Goal: Navigation & Orientation: Find specific page/section

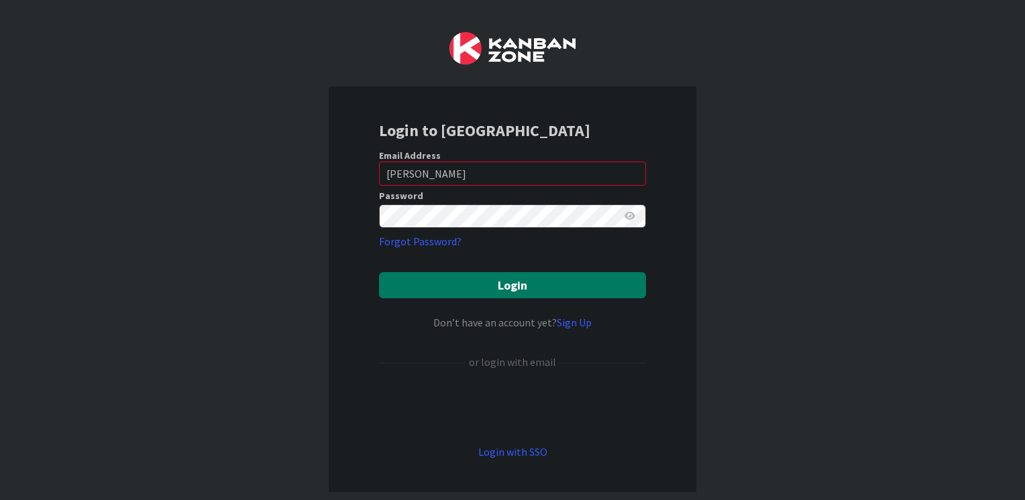
click at [472, 293] on button "Login" at bounding box center [512, 285] width 267 height 26
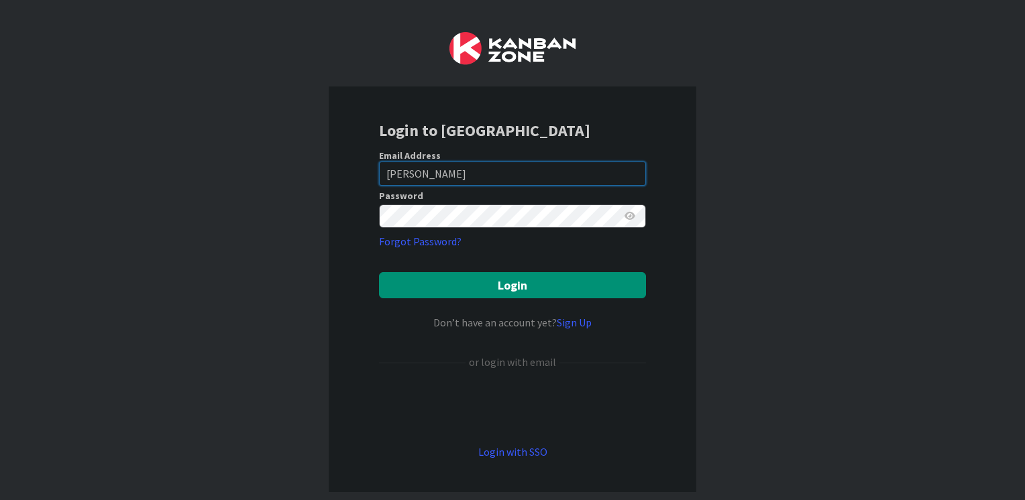
click at [447, 179] on input "Alexander" at bounding box center [512, 174] width 267 height 24
type input "mark.alexander@knoxschools.org"
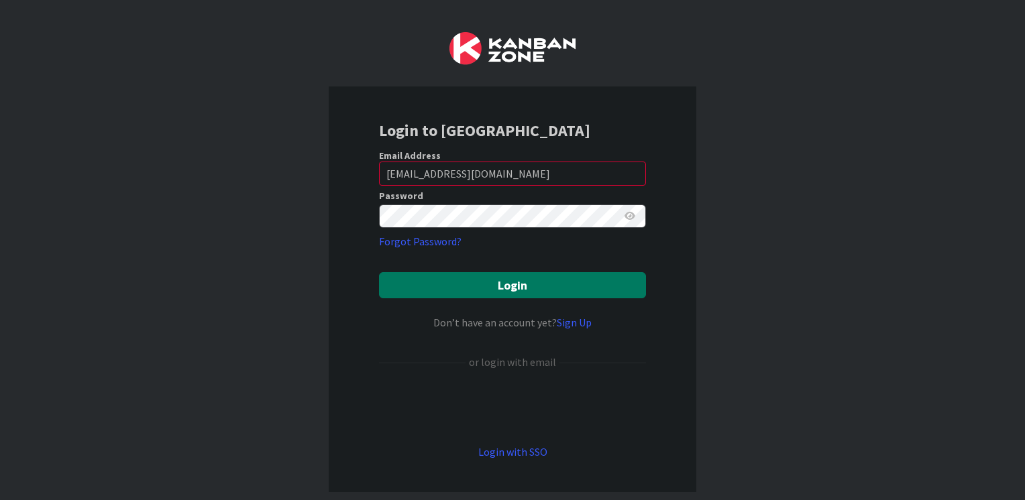
click at [444, 287] on button "Login" at bounding box center [512, 285] width 267 height 26
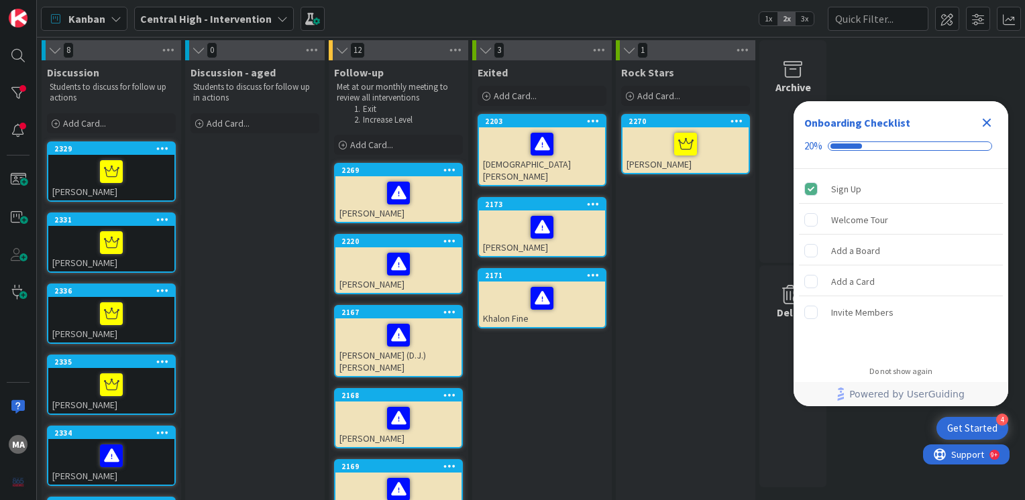
click at [139, 181] on div at bounding box center [111, 172] width 118 height 28
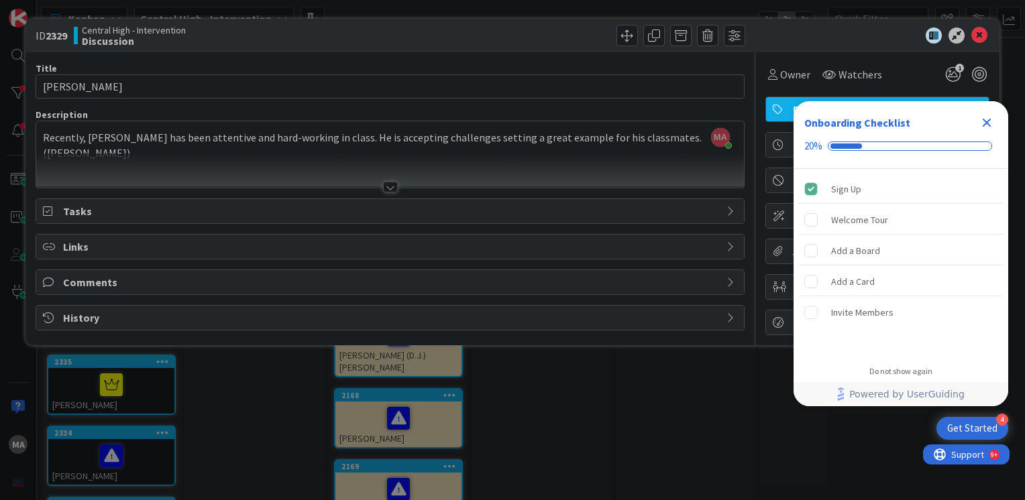
click at [256, 364] on div "ID 2329 Central High - Intervention Discussion Title 11 / 128 Evan Weiger Descr…" at bounding box center [512, 250] width 1025 height 500
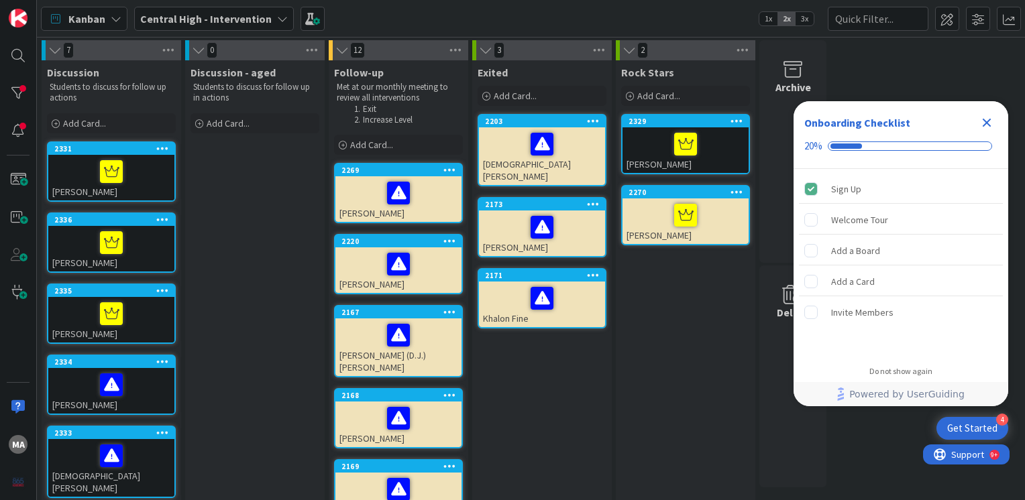
click at [134, 172] on div at bounding box center [111, 172] width 118 height 28
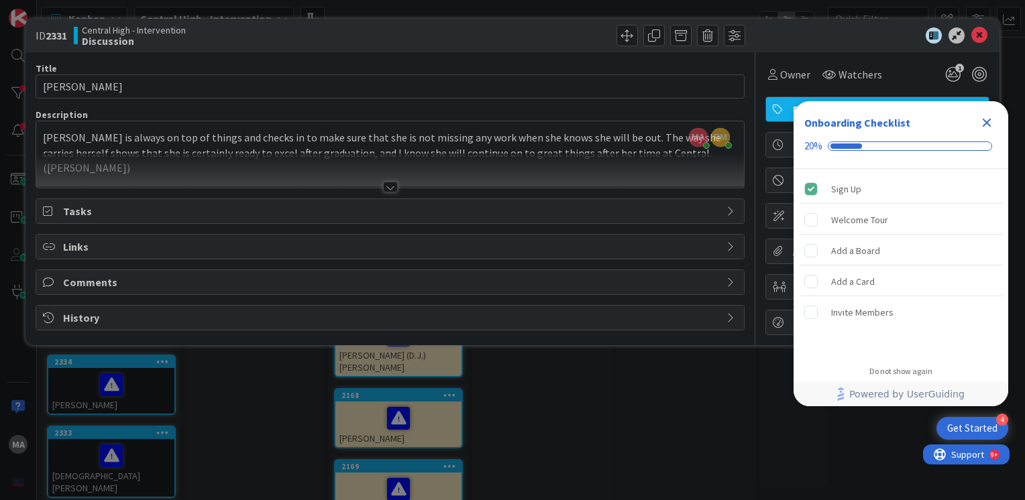
click at [384, 189] on div at bounding box center [390, 187] width 15 height 11
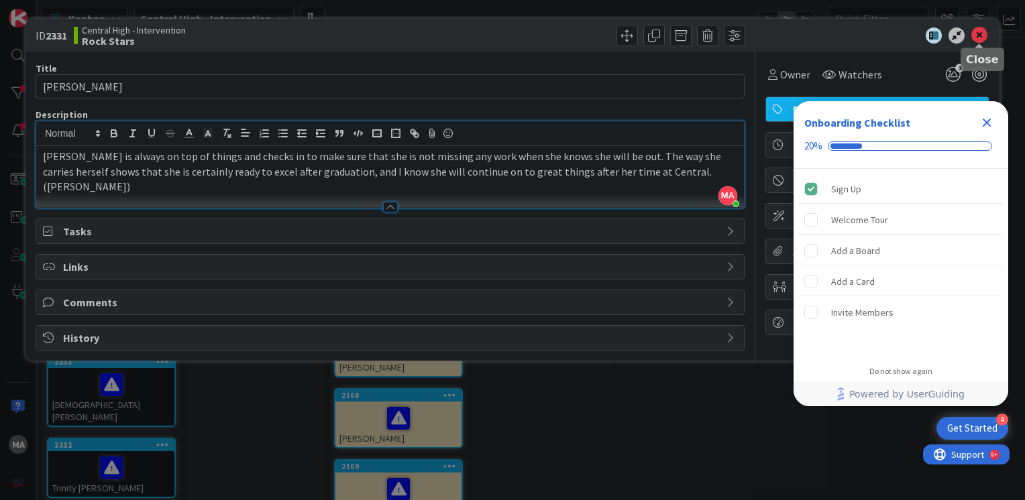
click at [976, 33] on icon at bounding box center [979, 36] width 16 height 16
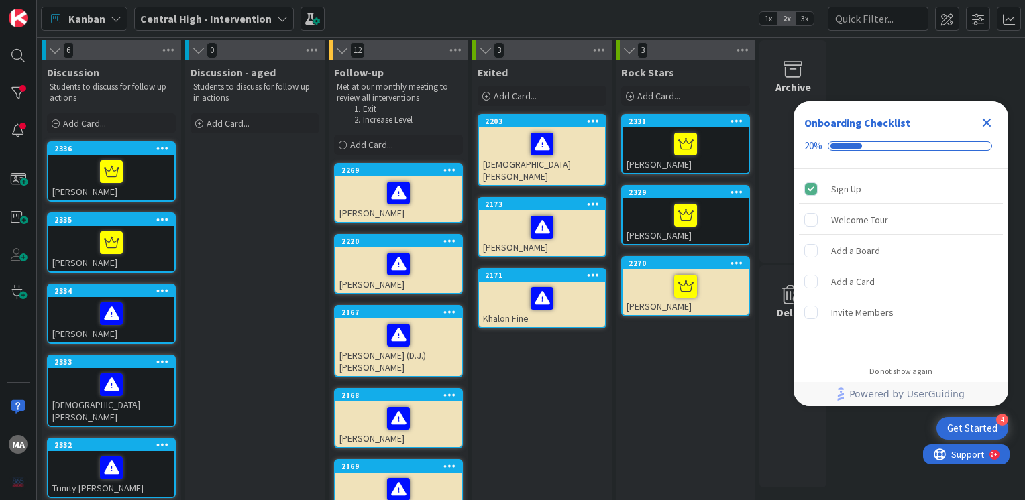
click at [105, 190] on div "[PERSON_NAME]" at bounding box center [111, 178] width 126 height 46
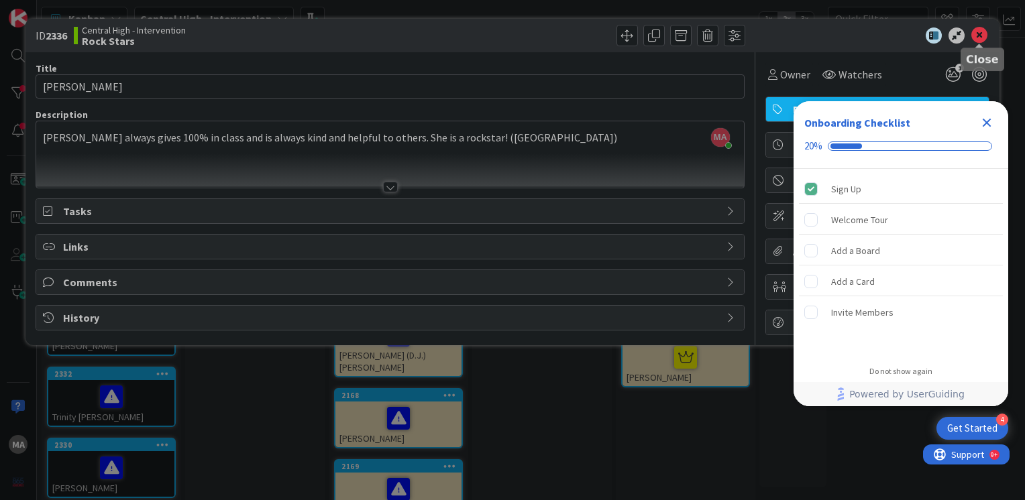
click at [980, 33] on icon at bounding box center [979, 36] width 16 height 16
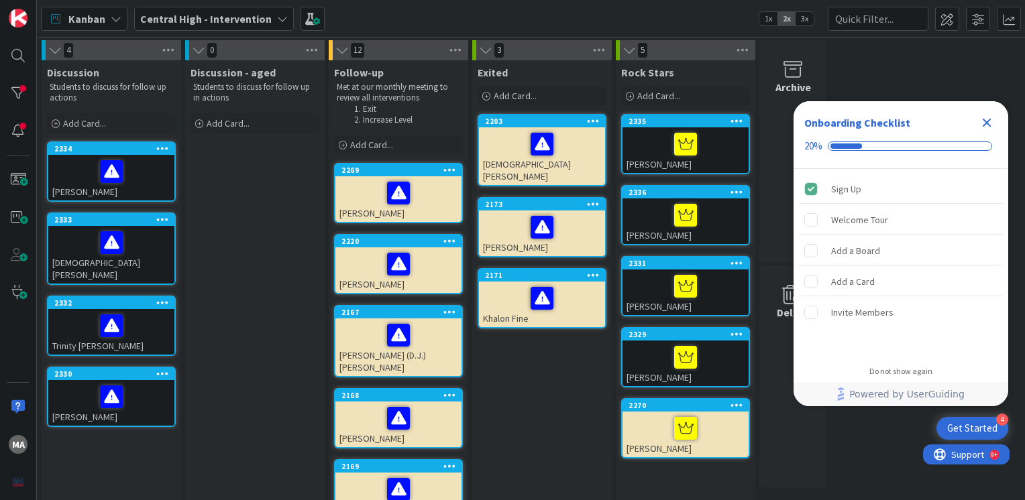
click at [70, 237] on div at bounding box center [111, 243] width 118 height 28
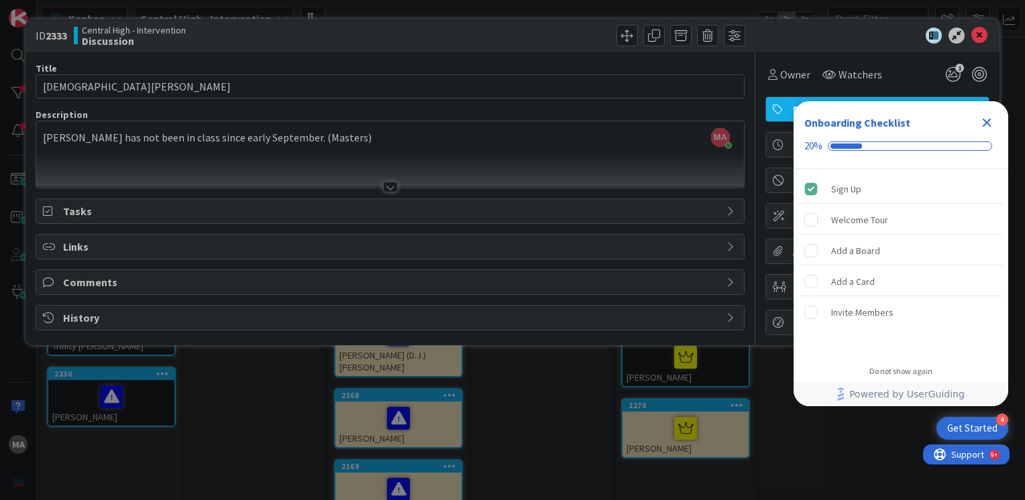
click at [346, 141] on div "MA Mark Alexander just joined Sophia has not been in class since early Septembe…" at bounding box center [390, 154] width 708 height 66
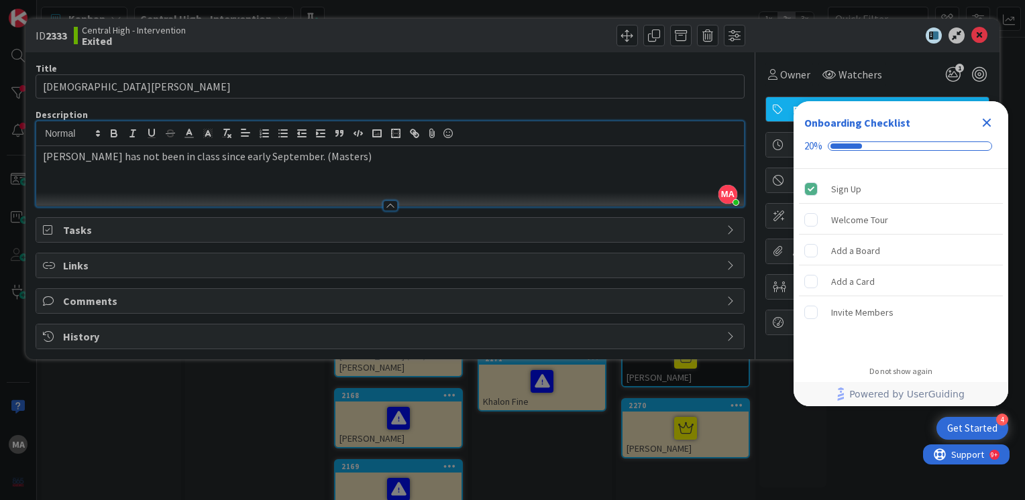
click at [239, 227] on span "Tasks" at bounding box center [391, 230] width 657 height 16
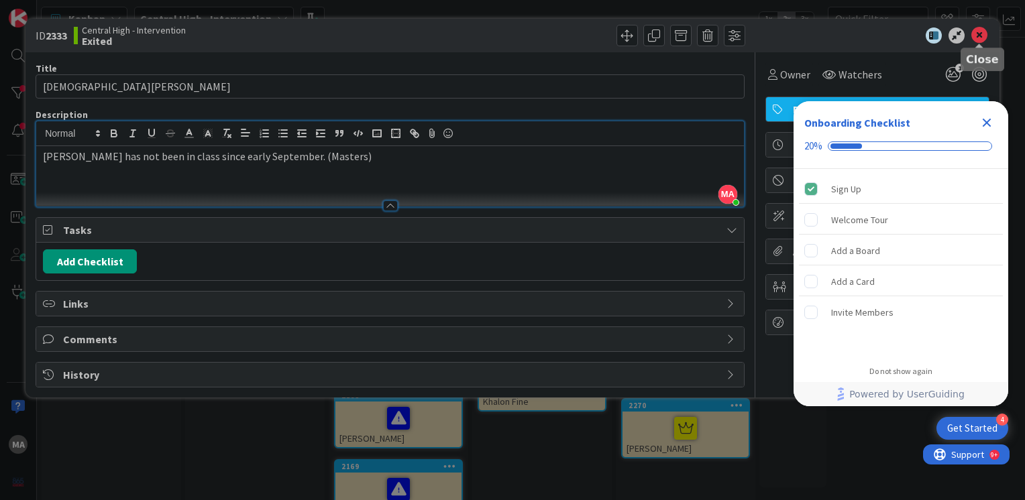
click at [980, 36] on icon at bounding box center [979, 36] width 16 height 16
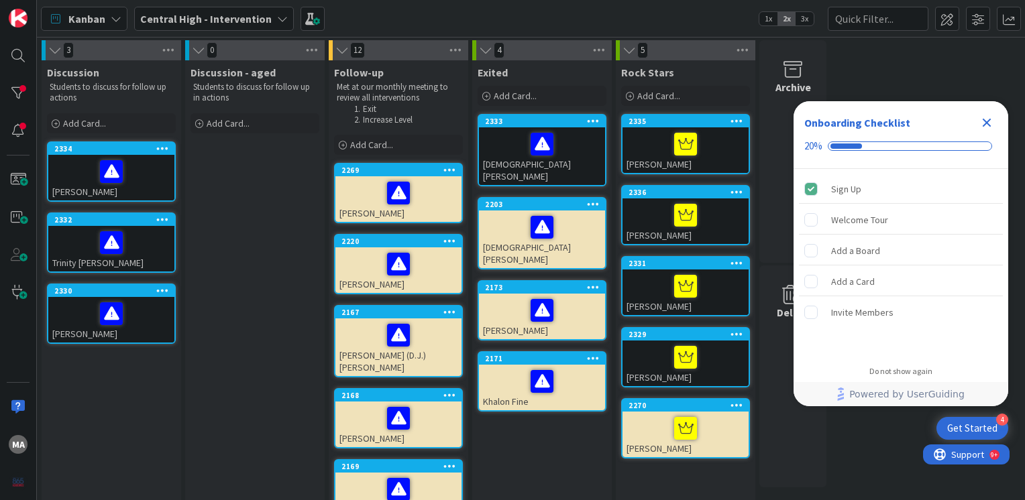
click at [140, 176] on div at bounding box center [111, 172] width 118 height 28
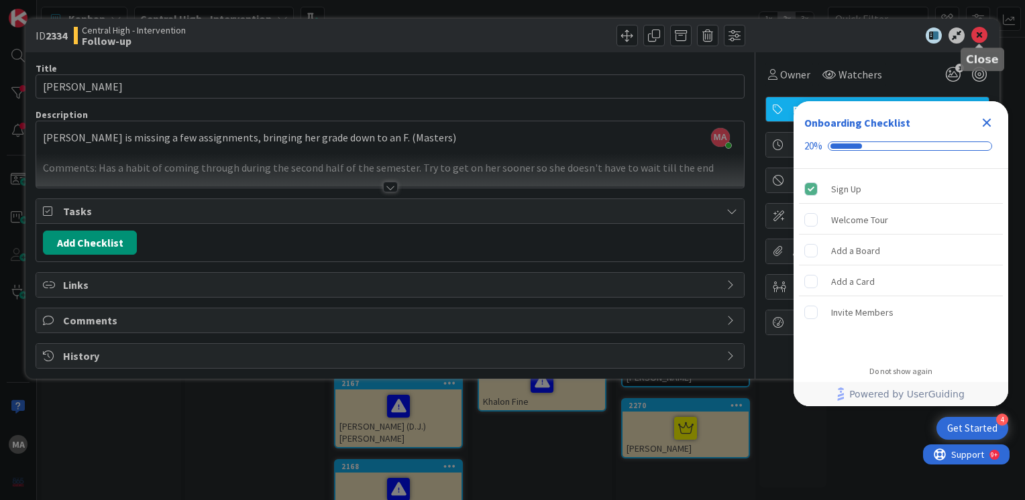
click at [982, 35] on icon at bounding box center [979, 36] width 16 height 16
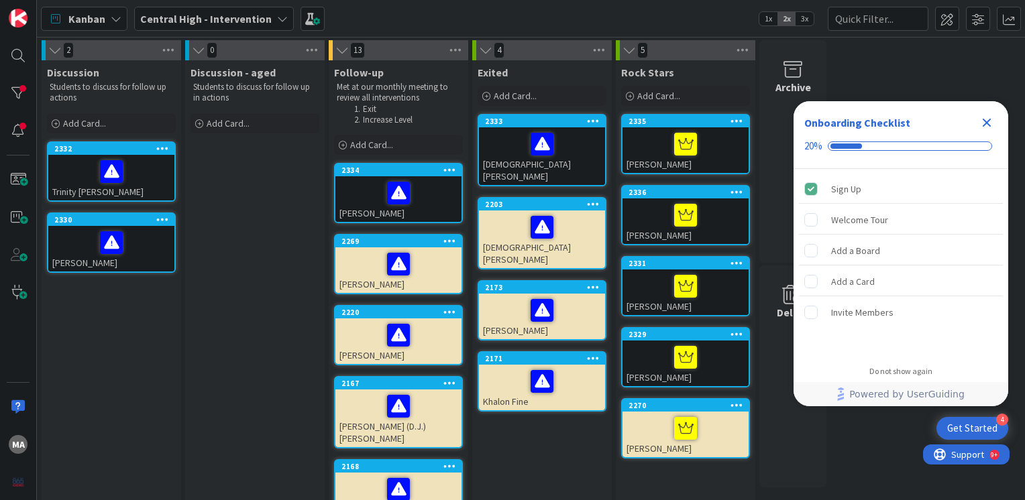
click at [150, 170] on div at bounding box center [111, 172] width 118 height 28
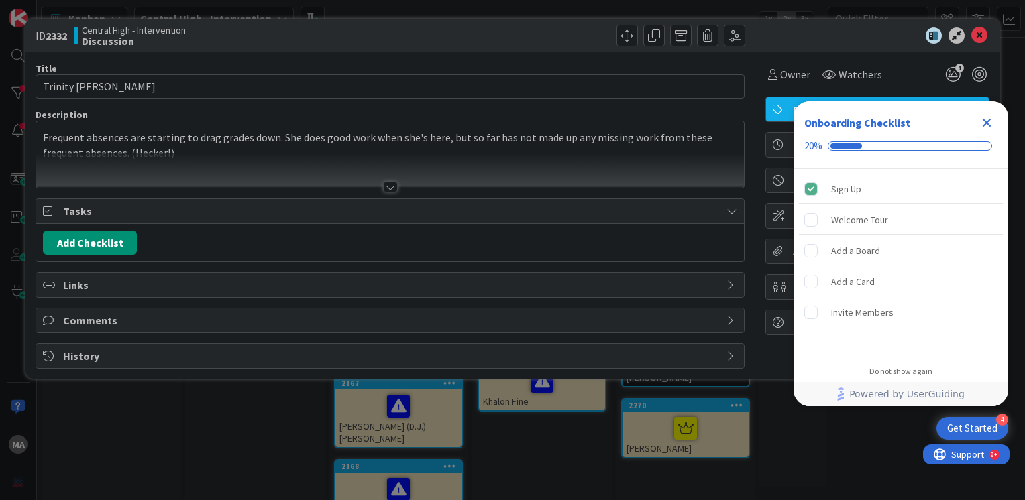
click at [388, 188] on div at bounding box center [390, 187] width 15 height 11
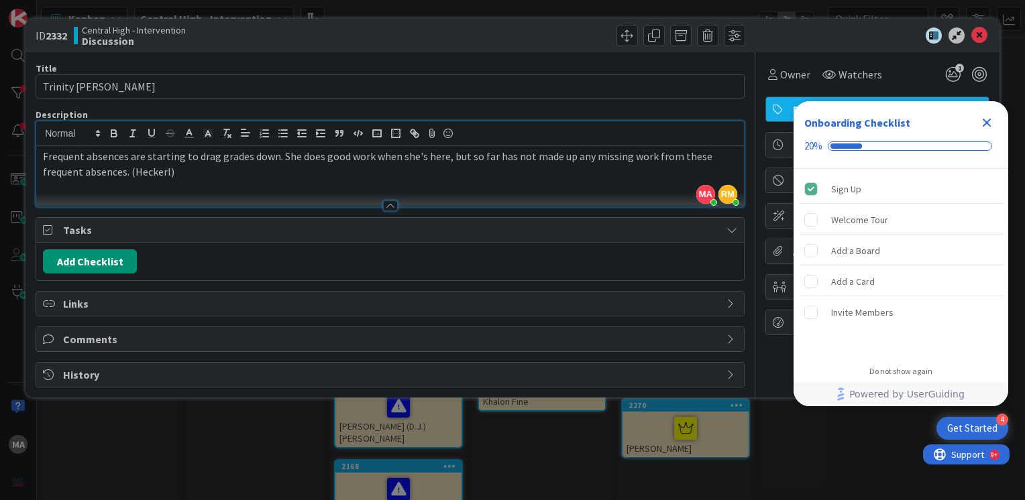
click at [223, 189] on div "Frequent absences are starting to drag grades down. She does good work when she…" at bounding box center [390, 176] width 708 height 60
click at [186, 193] on div at bounding box center [390, 200] width 708 height 14
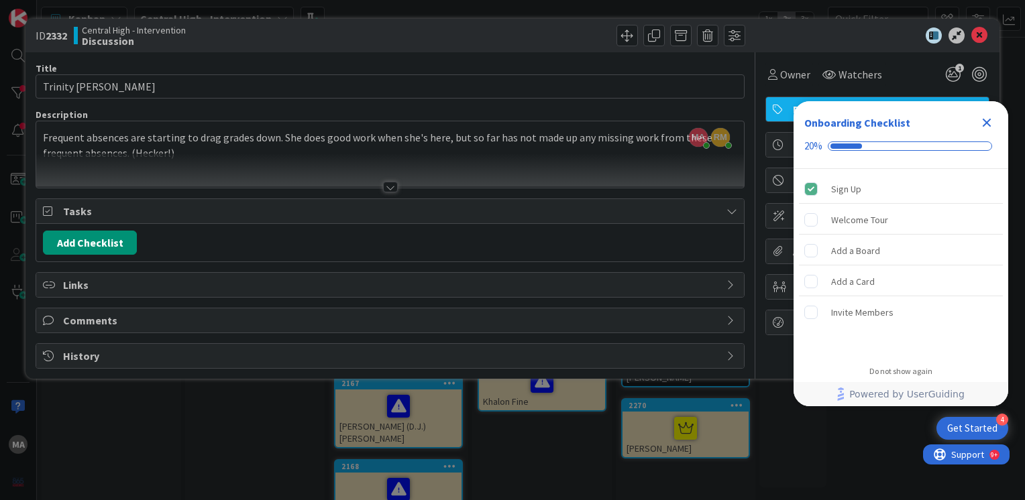
click at [207, 155] on div at bounding box center [390, 171] width 708 height 34
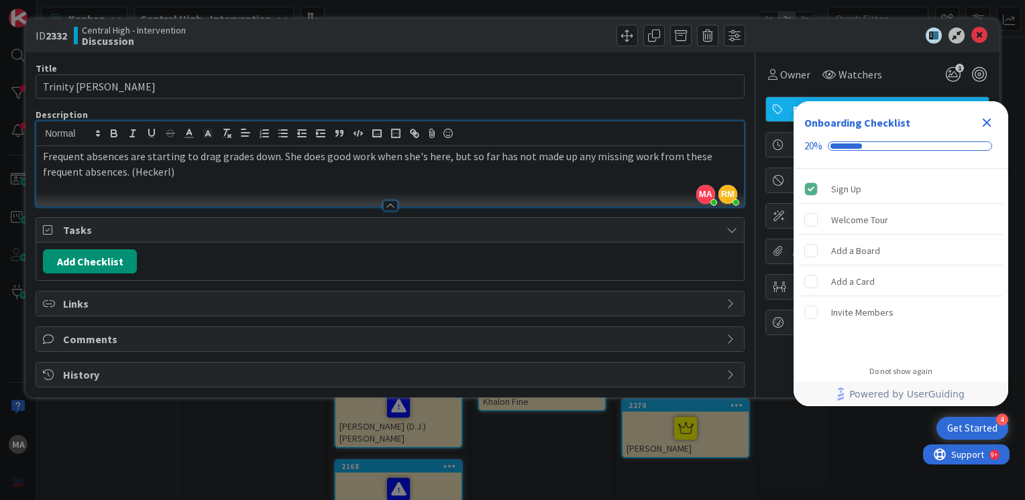
click at [195, 173] on p "Frequent absences are starting to drag grades down. She does good work when she…" at bounding box center [390, 164] width 694 height 30
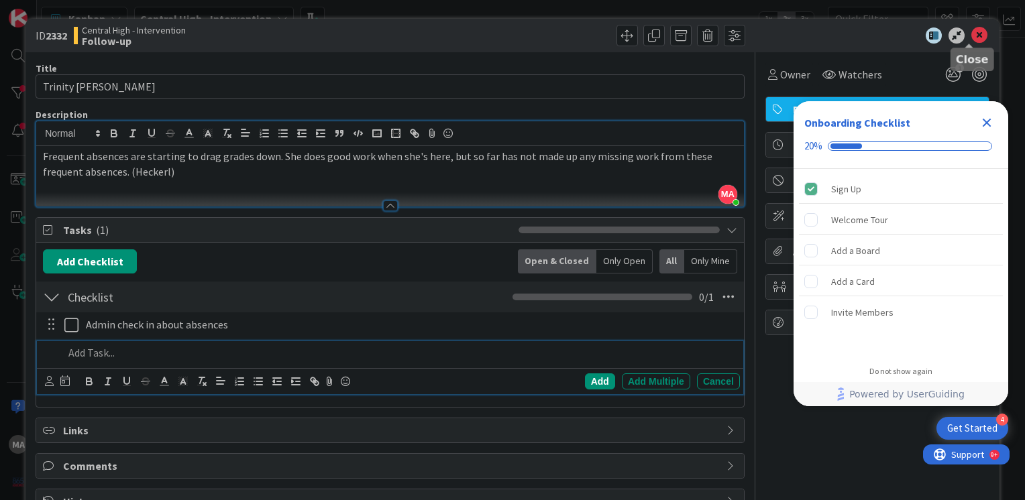
click at [971, 37] on icon at bounding box center [979, 36] width 16 height 16
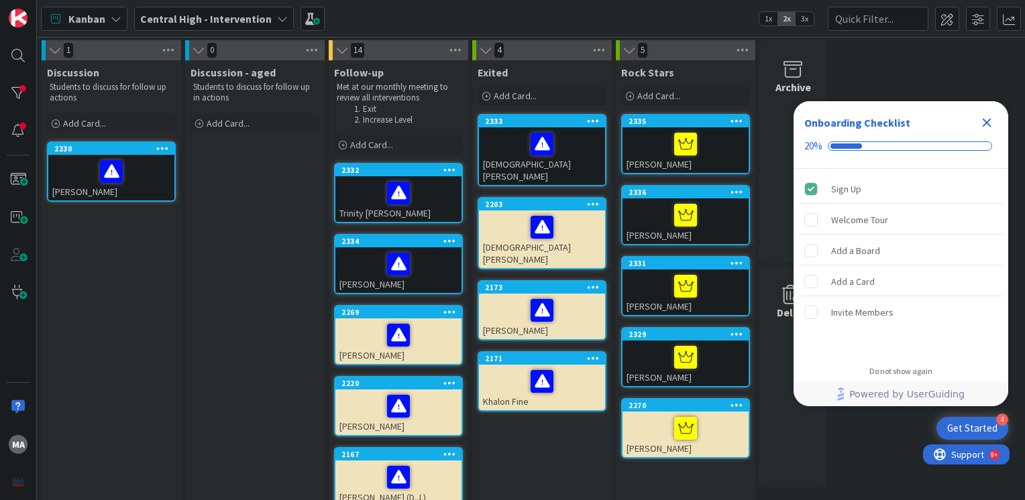
click at [140, 185] on div "[PERSON_NAME]" at bounding box center [111, 178] width 126 height 46
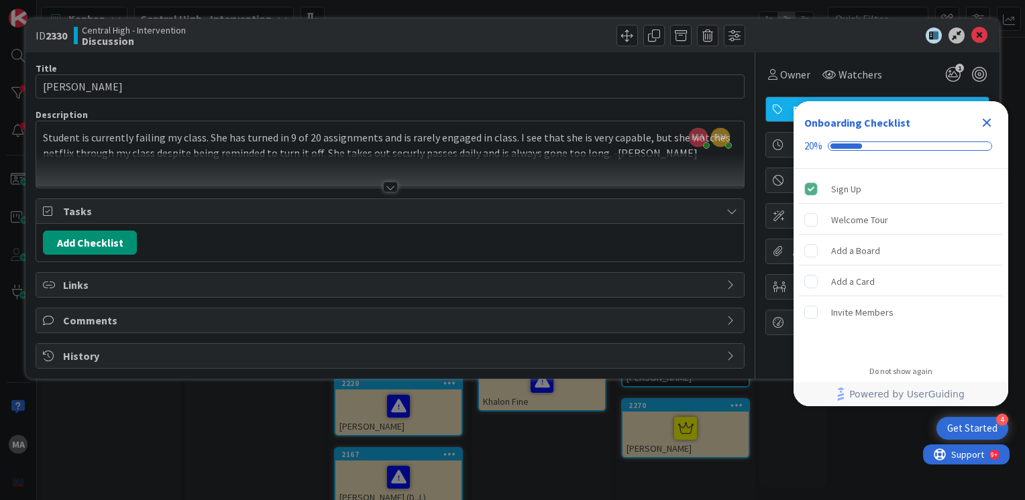
click at [389, 186] on div at bounding box center [390, 187] width 15 height 11
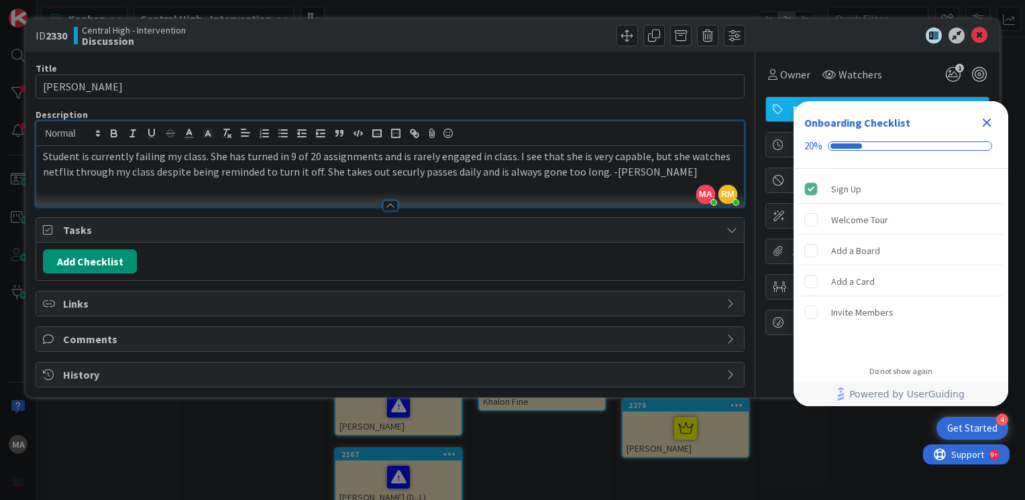
click at [348, 195] on div at bounding box center [390, 200] width 708 height 14
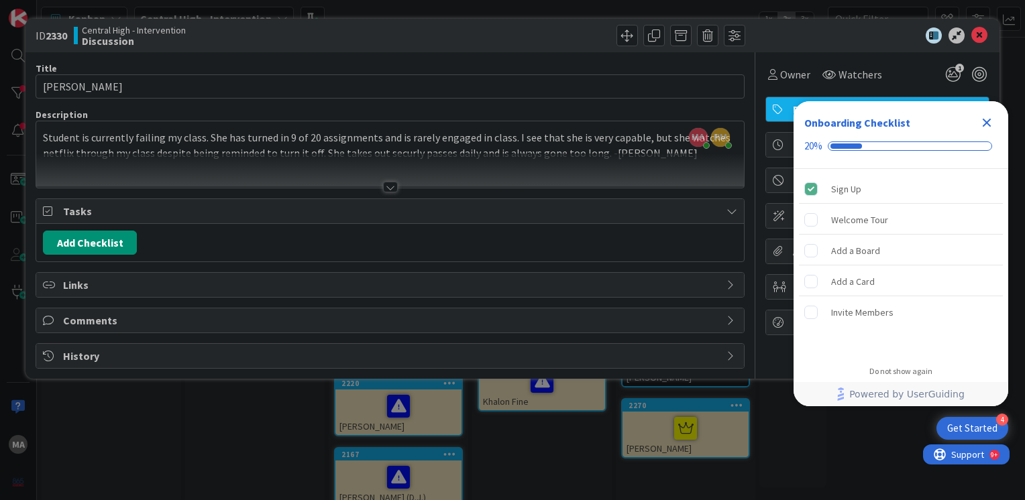
click at [394, 184] on div at bounding box center [390, 187] width 15 height 11
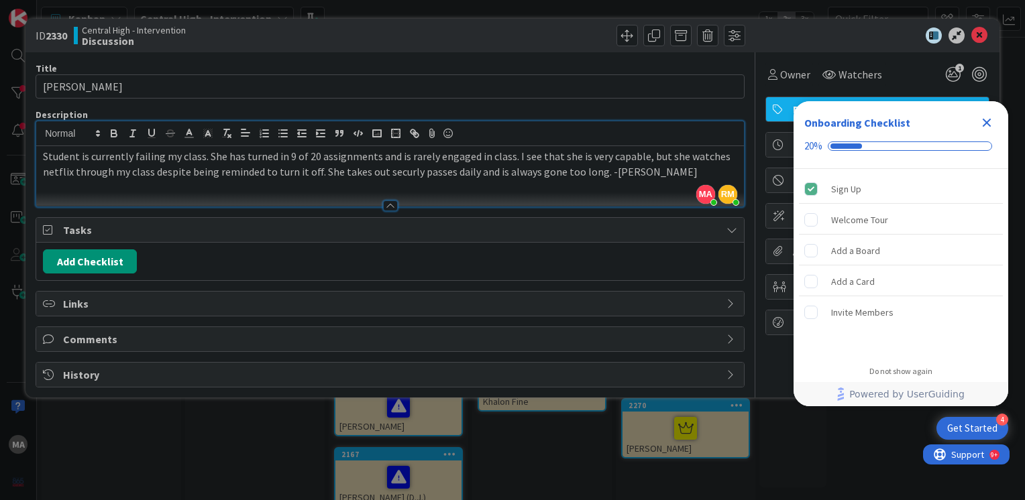
click at [988, 124] on icon "Close Checklist" at bounding box center [987, 123] width 9 height 9
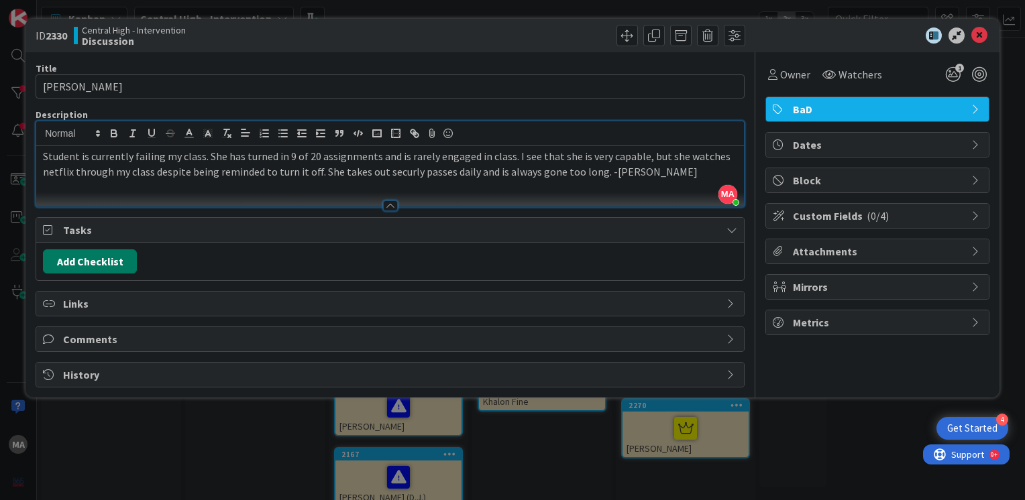
click at [124, 262] on button "Add Checklist" at bounding box center [90, 262] width 94 height 24
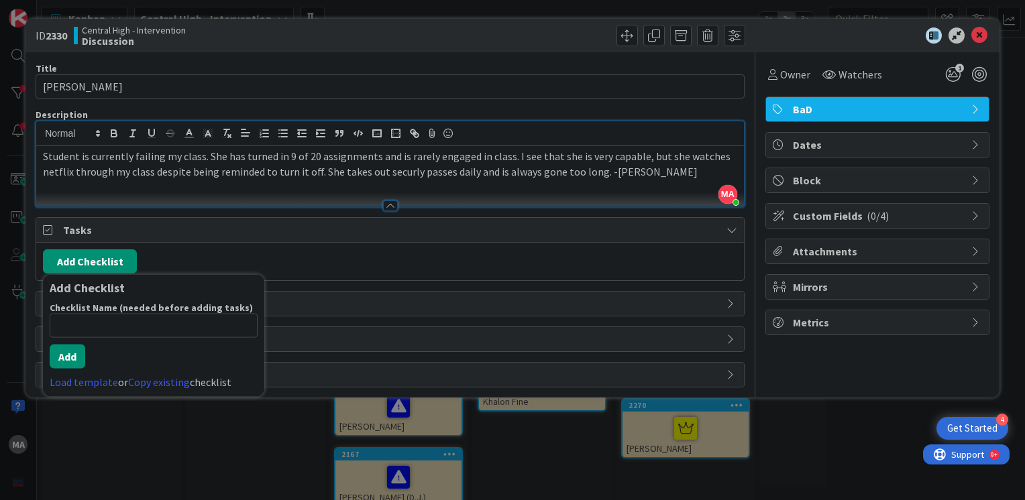
click at [229, 251] on div "Add Checklist Add Checklist Checklist Name (needed before adding tasks) 0 / 64 …" at bounding box center [390, 262] width 694 height 24
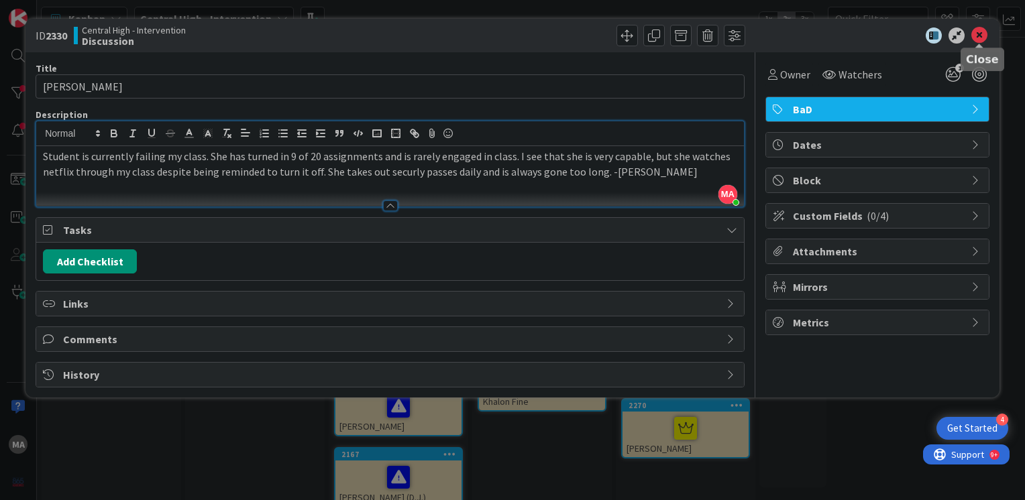
click at [977, 35] on icon at bounding box center [979, 36] width 16 height 16
click at [978, 30] on icon at bounding box center [979, 36] width 16 height 16
click at [973, 40] on icon at bounding box center [979, 36] width 16 height 16
click at [297, 404] on div "ID 2330 Central High - Intervention Discussion Title 15 / 128 Jadasia Canales D…" at bounding box center [512, 250] width 1025 height 500
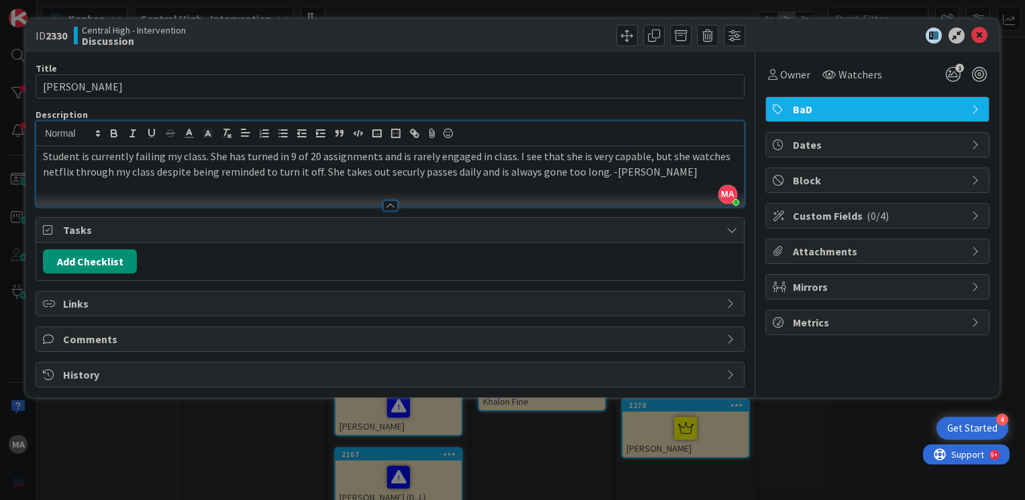
click at [832, 31] on div at bounding box center [870, 36] width 237 height 16
click at [977, 36] on icon at bounding box center [979, 36] width 16 height 16
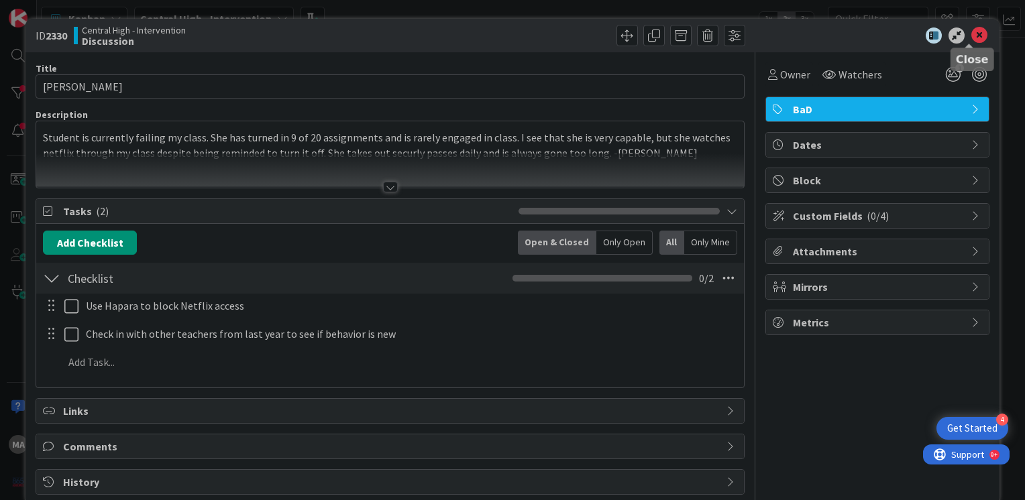
click at [972, 34] on icon at bounding box center [979, 36] width 16 height 16
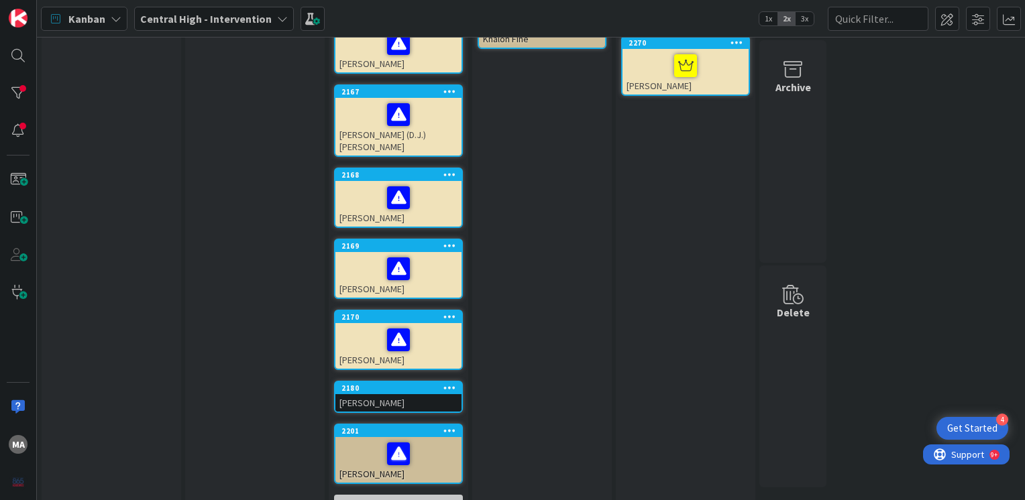
scroll to position [378, 0]
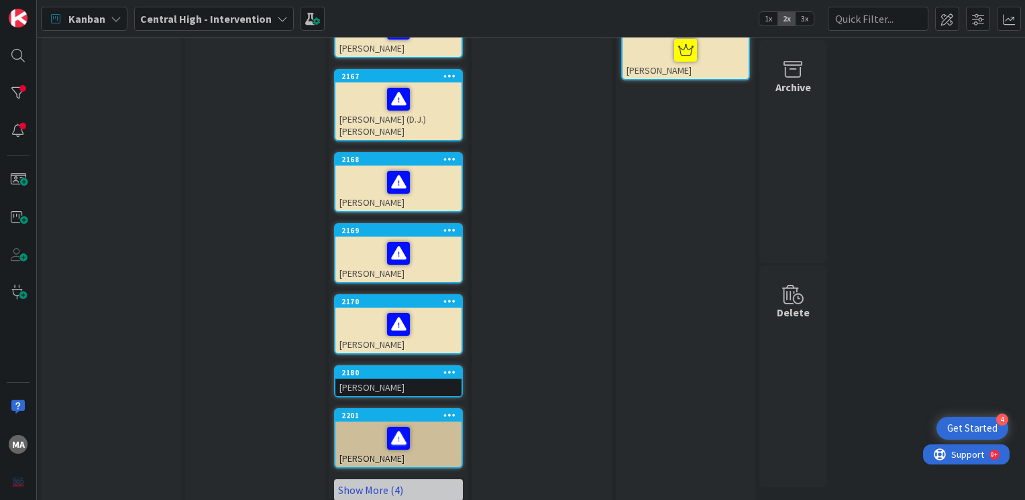
click at [362, 480] on link "Show More (4)" at bounding box center [398, 490] width 129 height 21
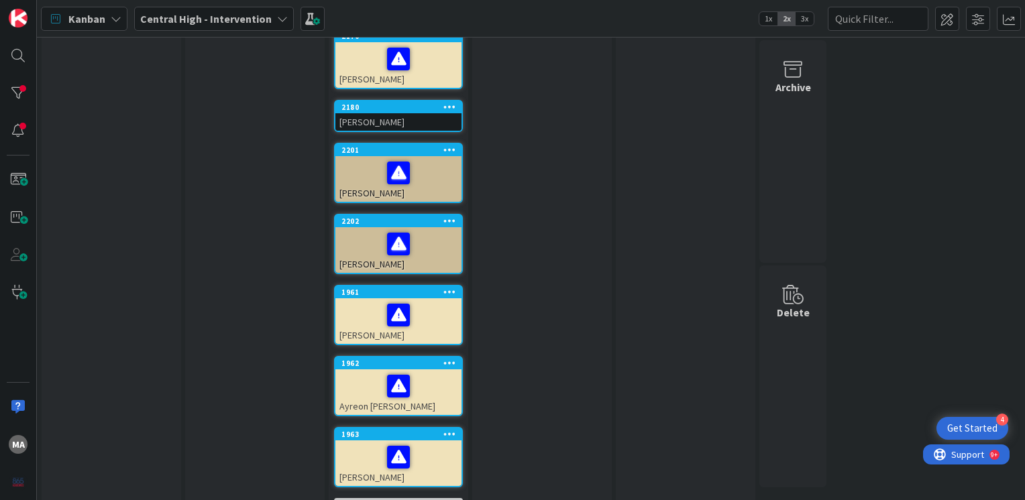
scroll to position [661, 0]
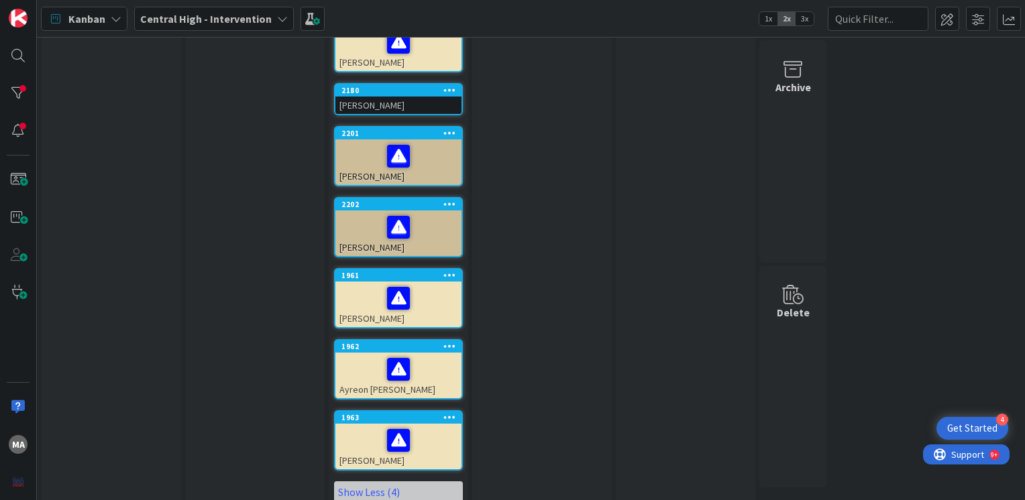
click at [357, 429] on div at bounding box center [398, 441] width 118 height 28
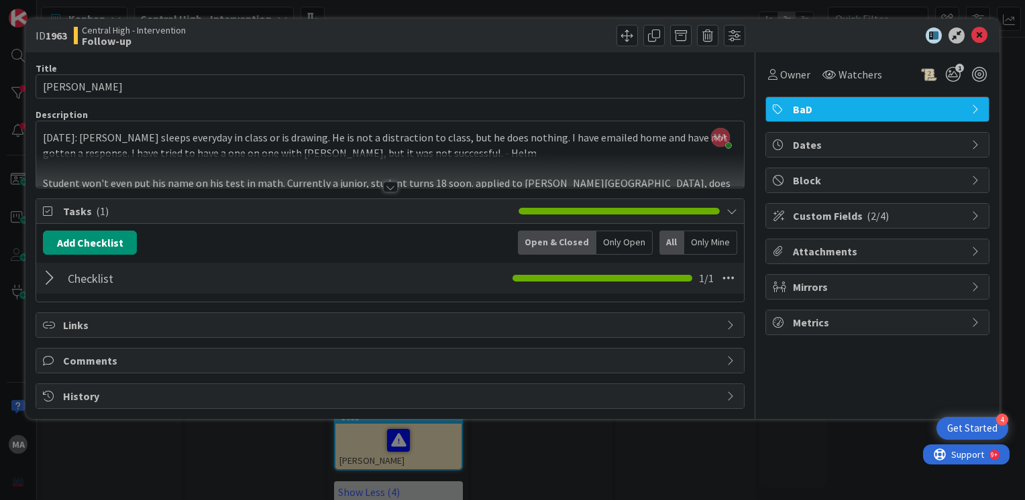
click at [392, 189] on div at bounding box center [390, 187] width 15 height 11
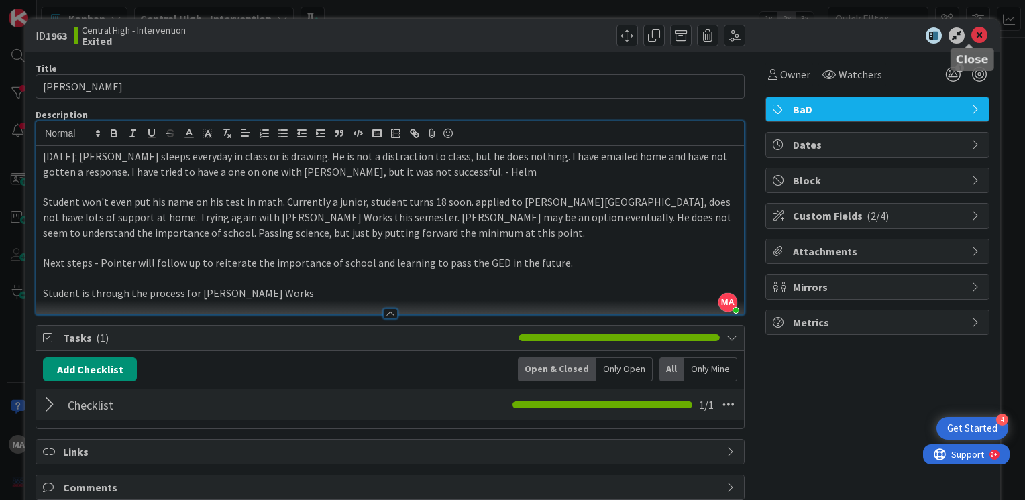
click at [971, 36] on icon at bounding box center [979, 36] width 16 height 16
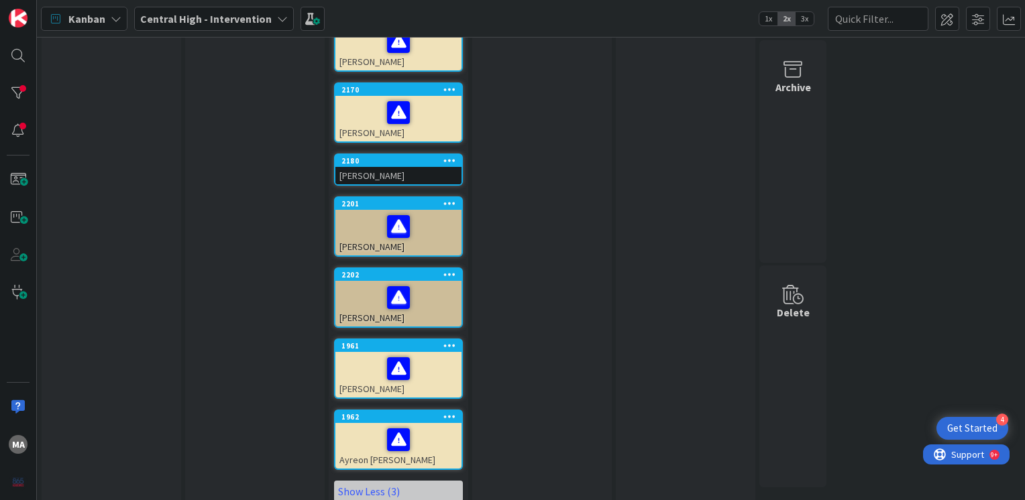
click at [424, 426] on div at bounding box center [398, 440] width 118 height 28
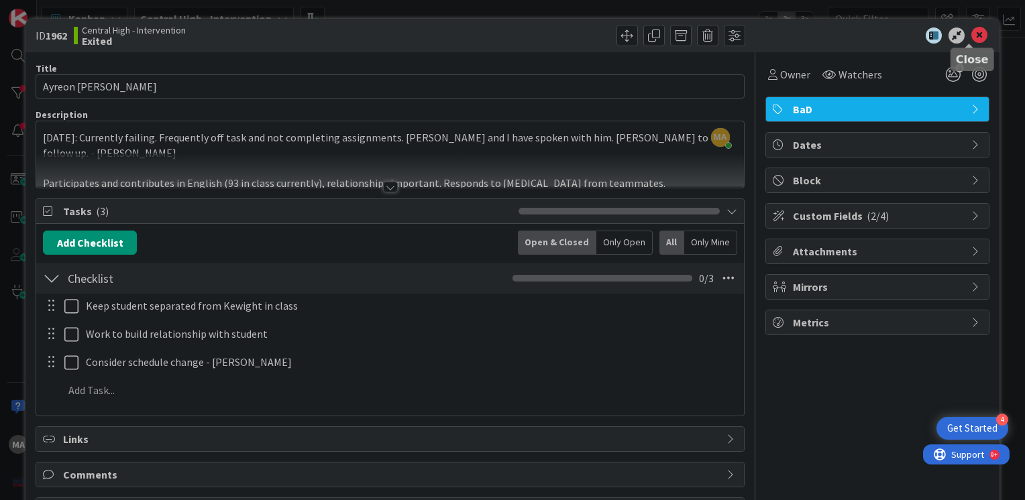
click at [973, 39] on icon at bounding box center [979, 36] width 16 height 16
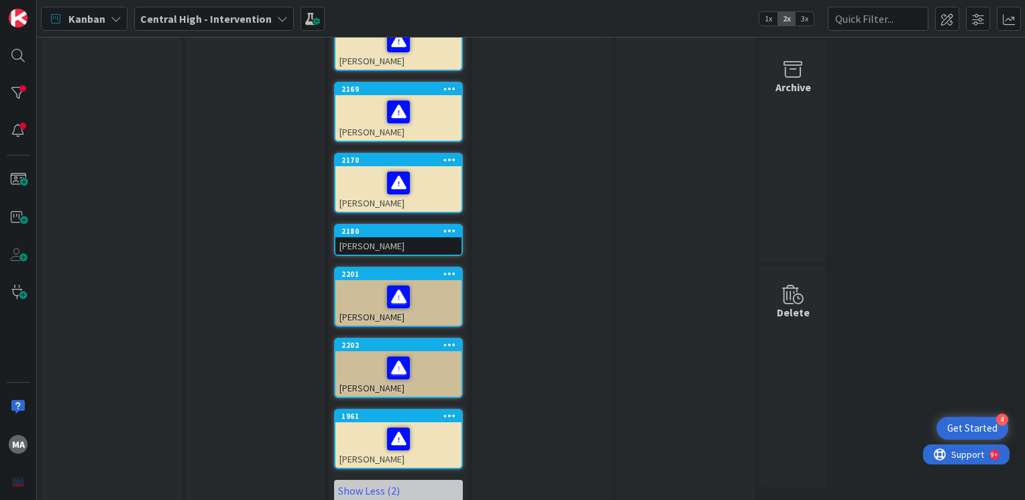
click at [443, 360] on div at bounding box center [398, 368] width 118 height 28
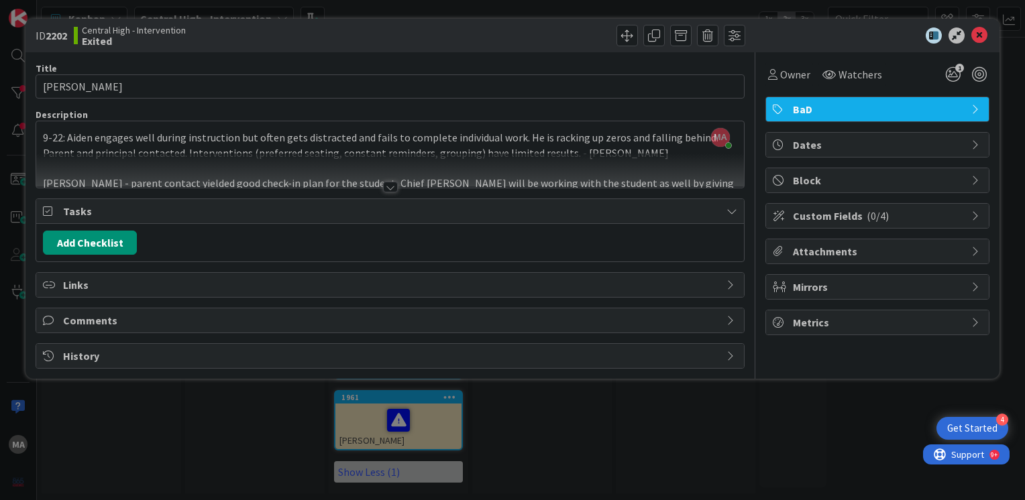
scroll to position [449, 0]
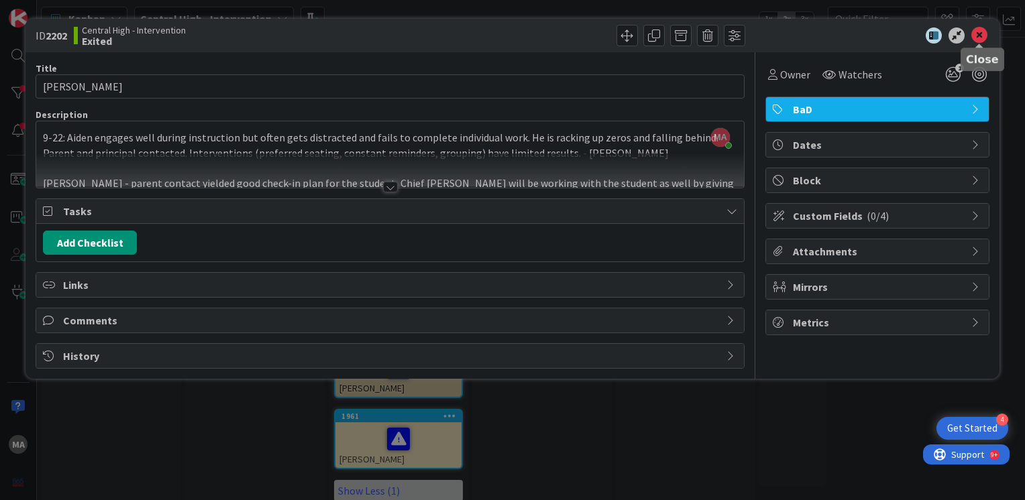
click at [983, 32] on icon at bounding box center [979, 36] width 16 height 16
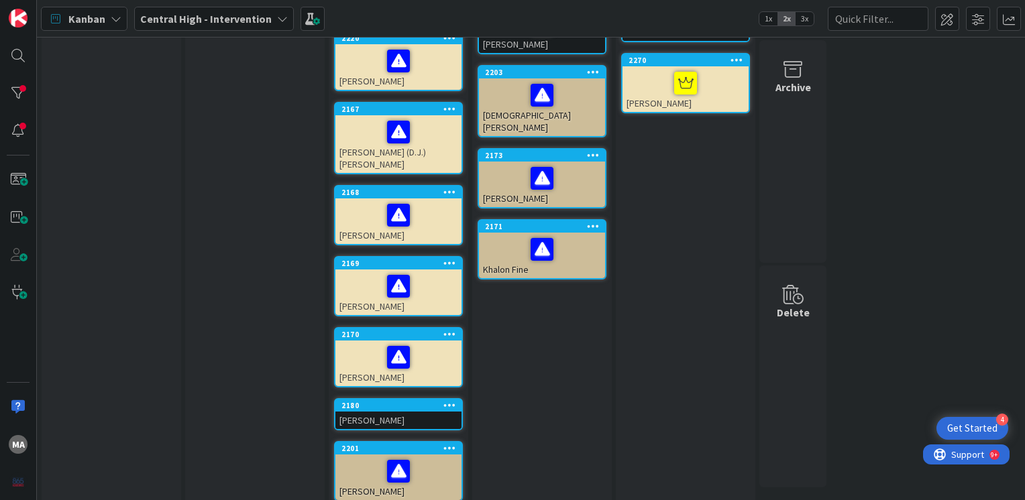
scroll to position [345, 0]
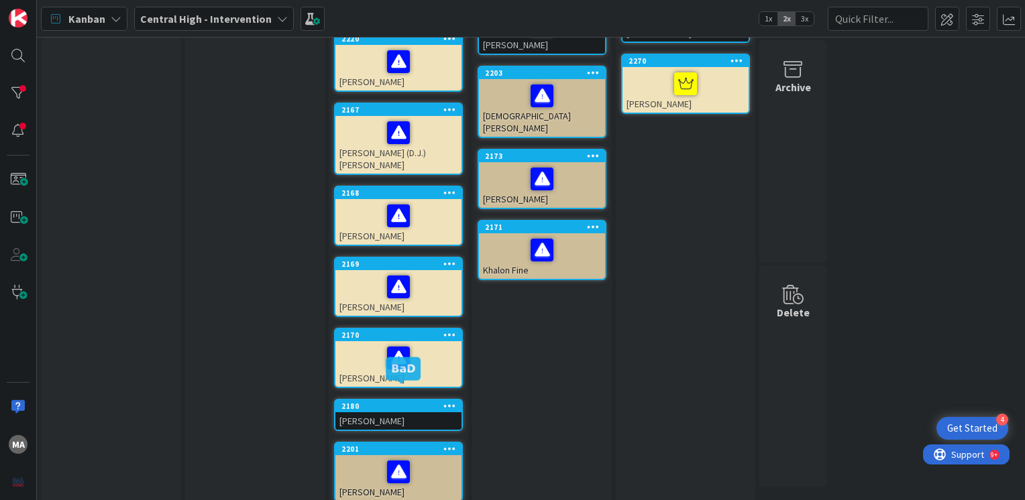
click at [403, 402] on div "2180" at bounding box center [401, 406] width 120 height 9
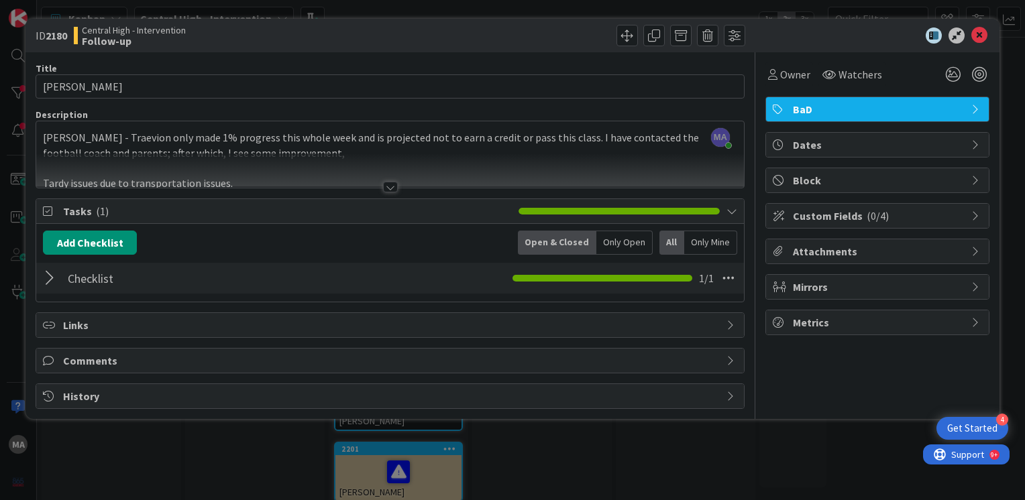
click at [389, 189] on div at bounding box center [390, 187] width 15 height 11
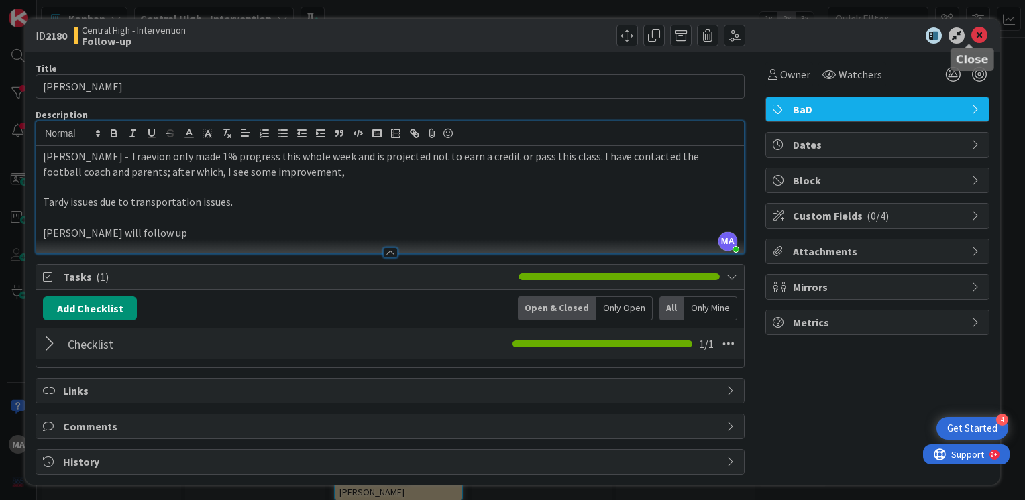
click at [971, 40] on icon at bounding box center [979, 36] width 16 height 16
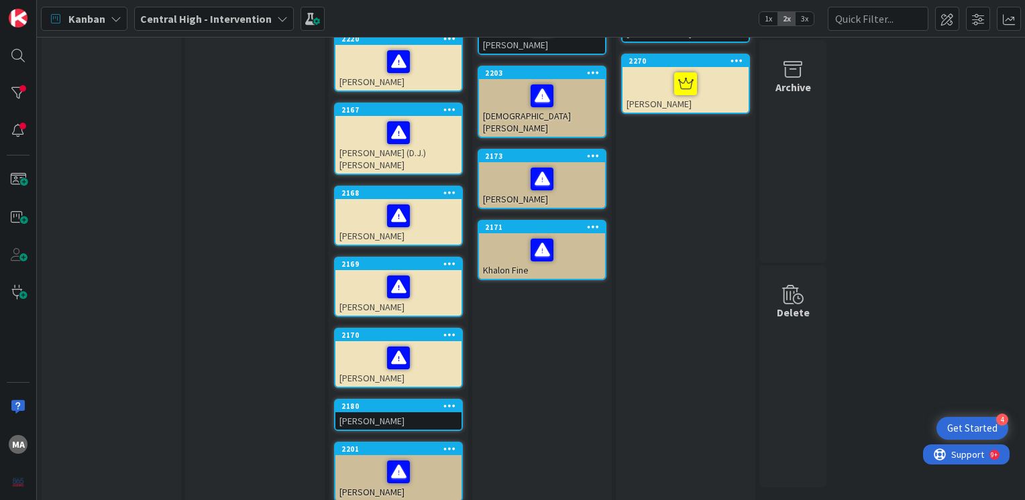
click at [411, 352] on div at bounding box center [398, 358] width 118 height 28
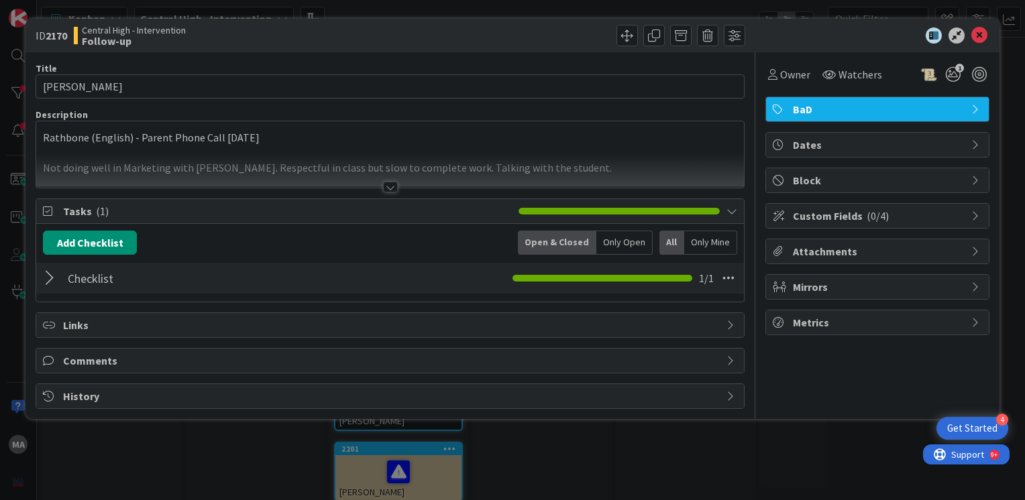
click at [392, 186] on div at bounding box center [390, 187] width 15 height 11
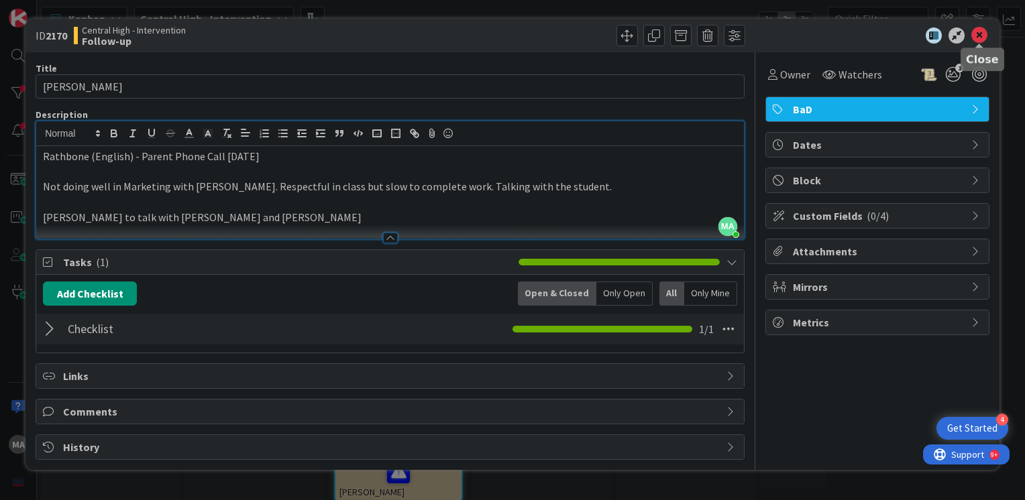
click at [977, 40] on icon at bounding box center [979, 36] width 16 height 16
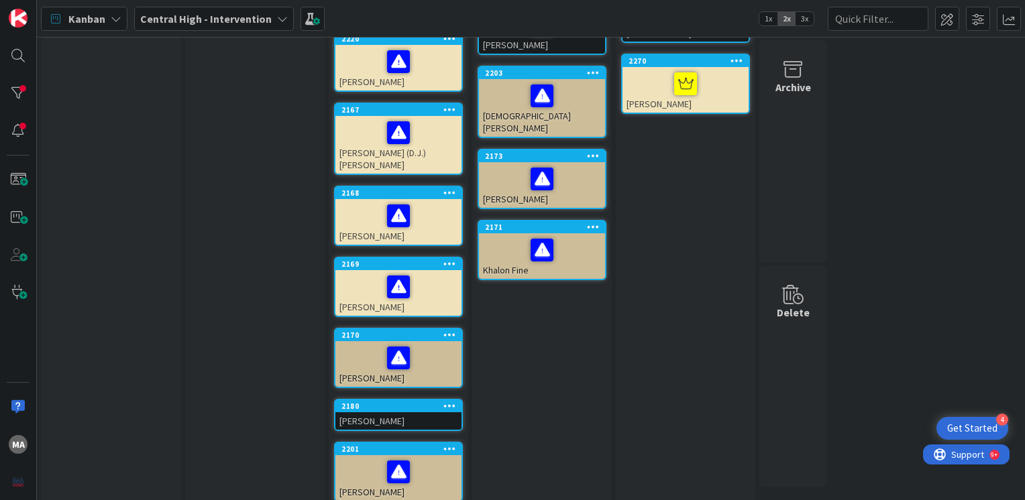
click at [435, 280] on div at bounding box center [398, 287] width 118 height 28
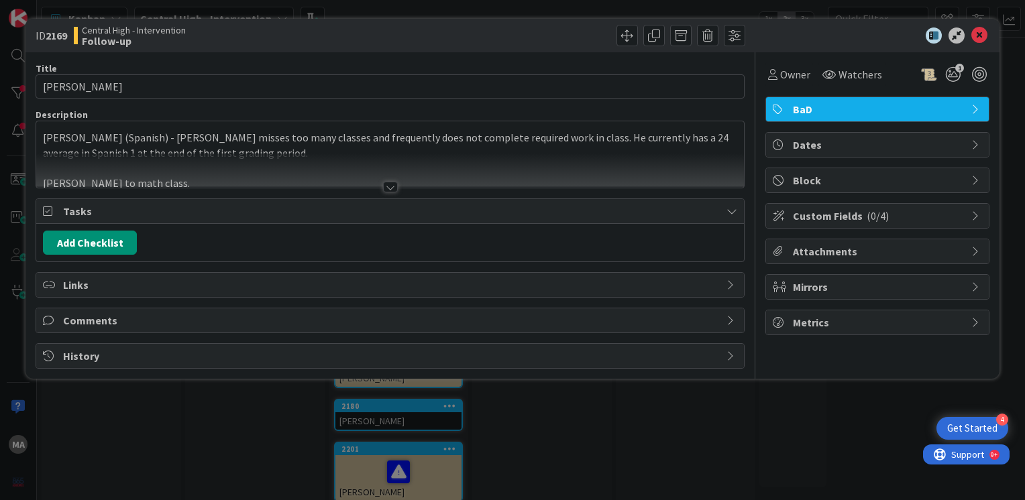
click at [389, 184] on div at bounding box center [390, 187] width 15 height 11
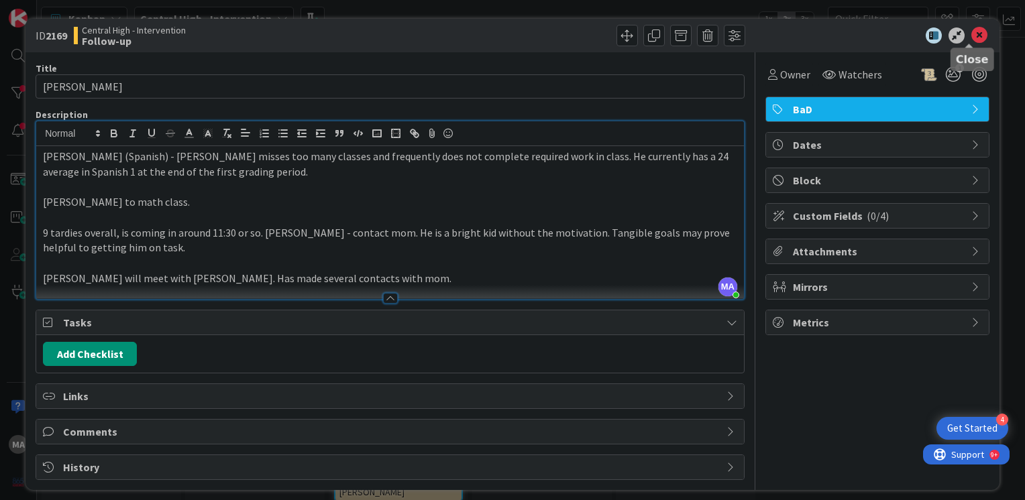
click at [973, 31] on icon at bounding box center [979, 36] width 16 height 16
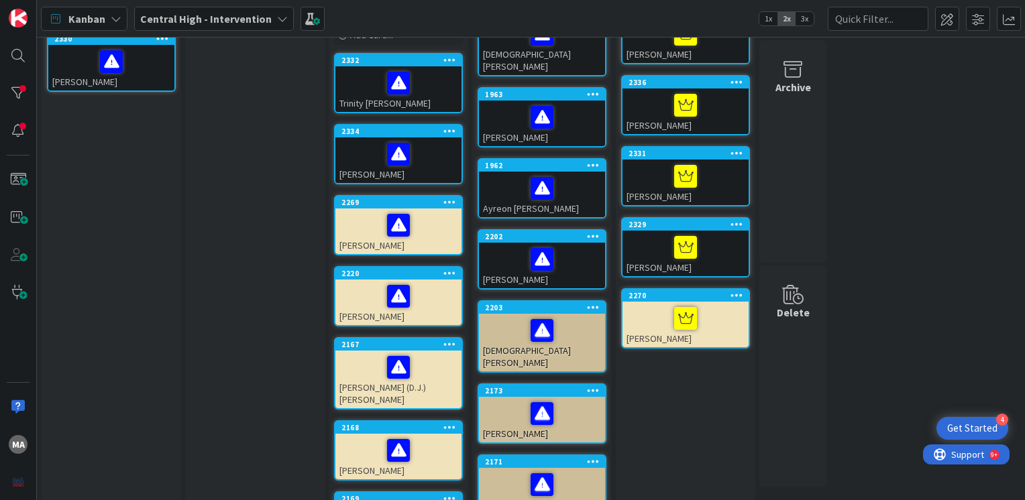
scroll to position [73, 0]
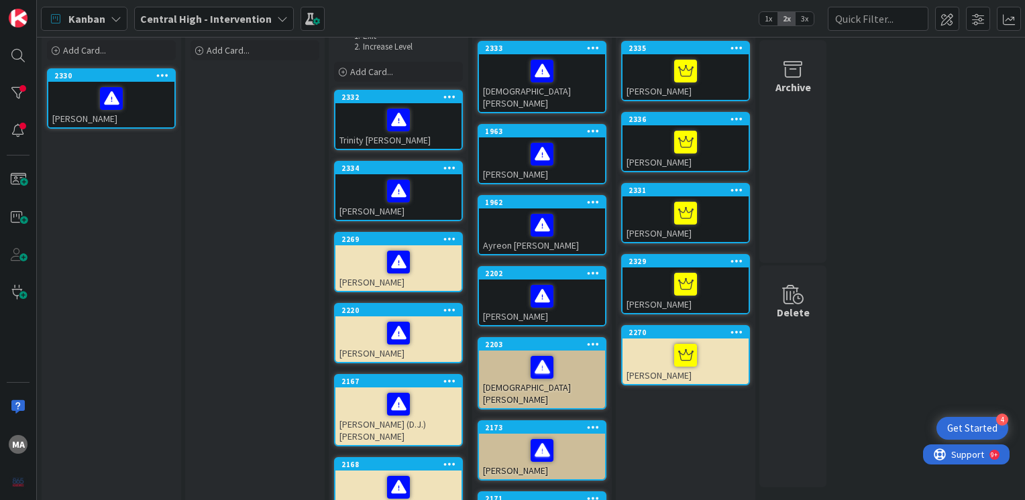
click at [354, 329] on div at bounding box center [398, 333] width 118 height 28
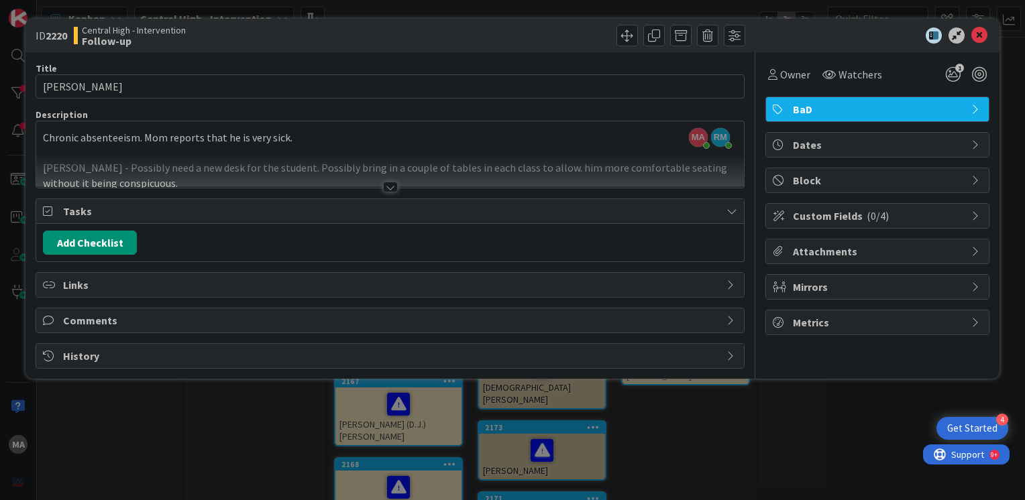
click at [390, 190] on div at bounding box center [390, 187] width 15 height 11
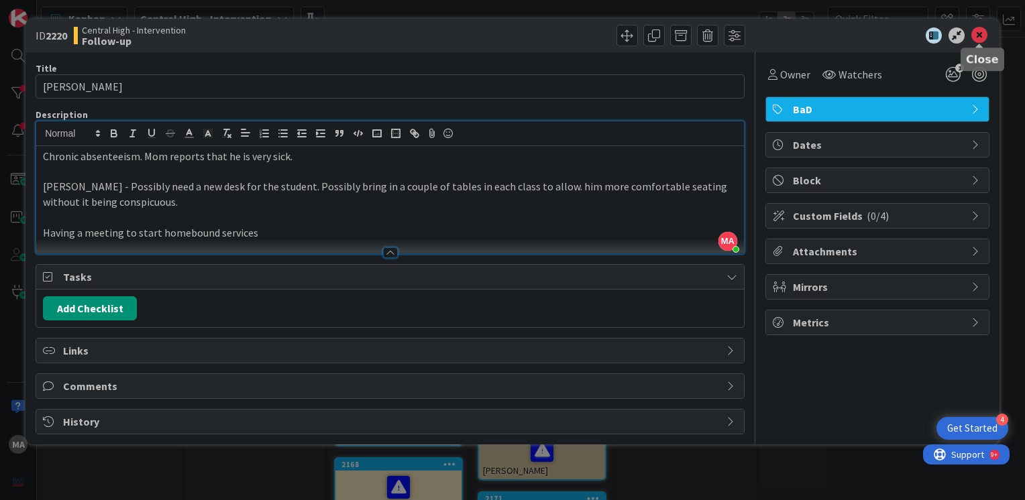
click at [983, 38] on icon at bounding box center [979, 36] width 16 height 16
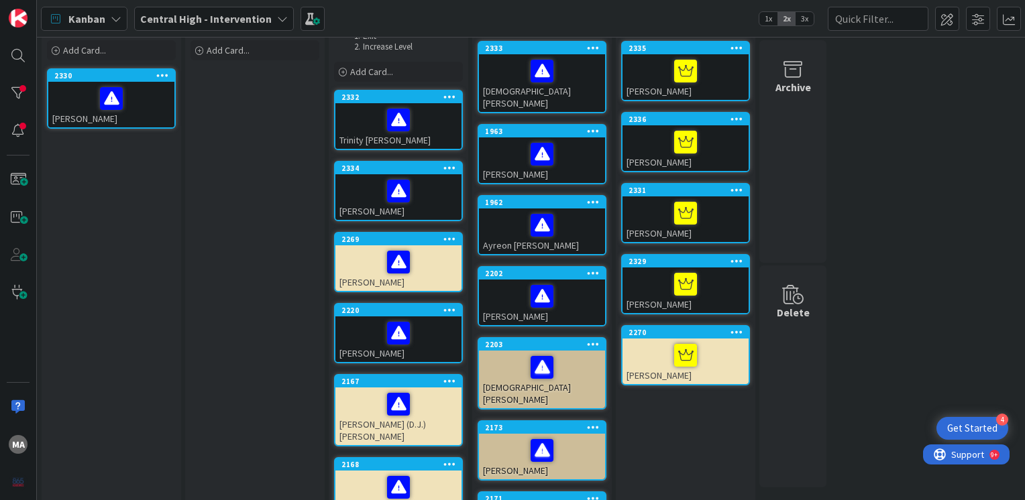
click at [411, 276] on div "[PERSON_NAME]" at bounding box center [398, 269] width 126 height 46
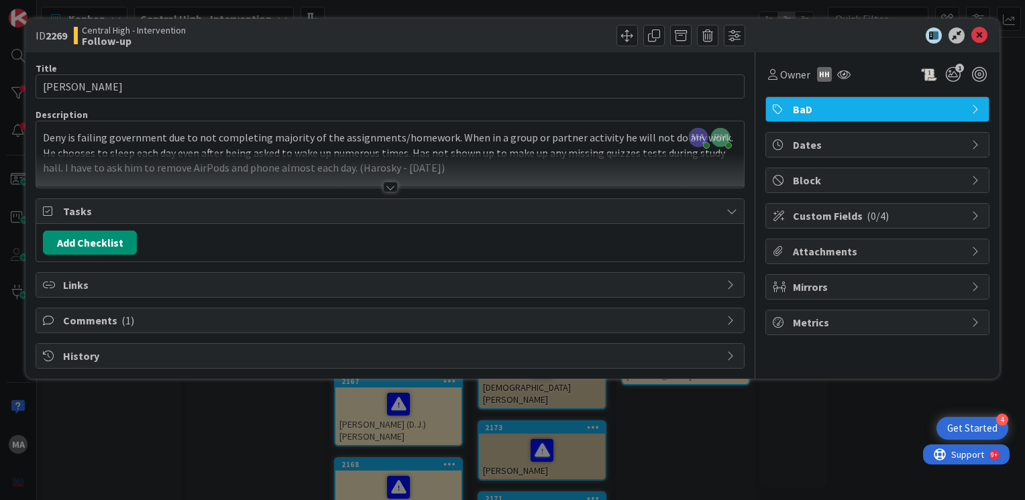
click at [384, 190] on div at bounding box center [390, 187] width 15 height 11
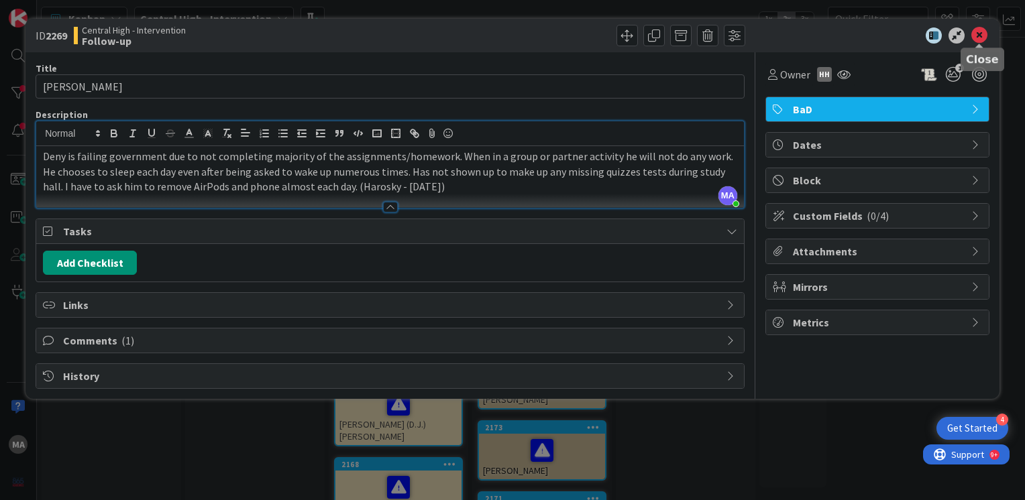
click at [980, 36] on icon at bounding box center [979, 36] width 16 height 16
